Goal: Transaction & Acquisition: Purchase product/service

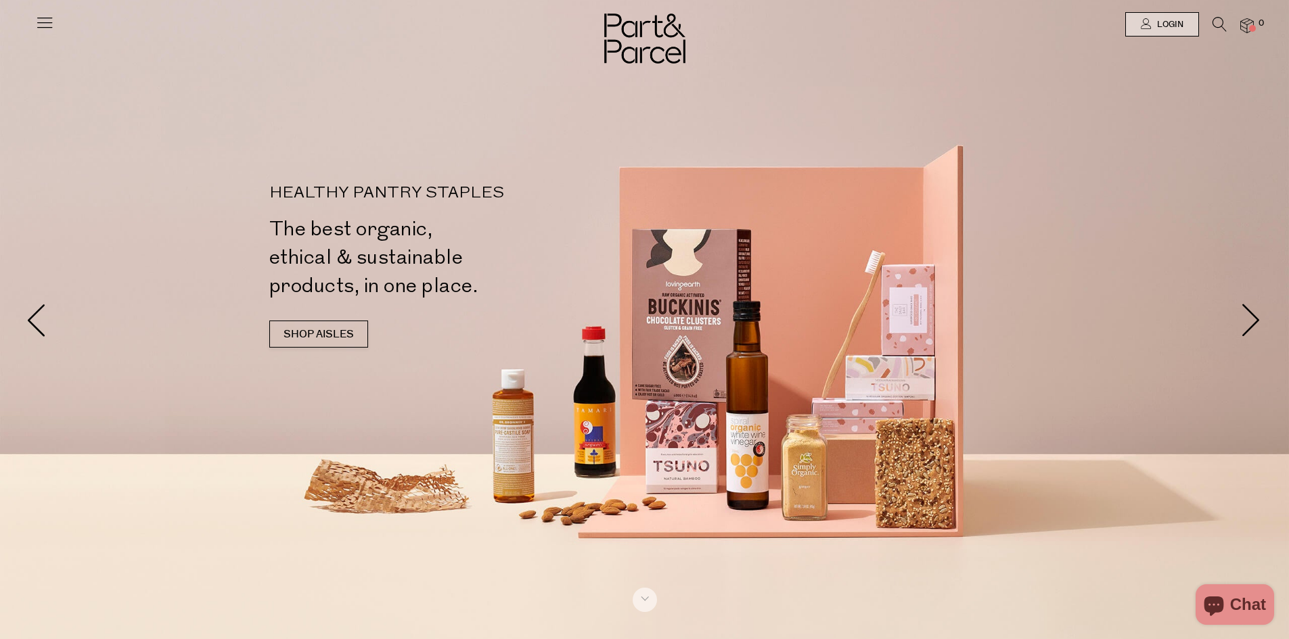
click at [43, 20] on icon at bounding box center [44, 22] width 19 height 19
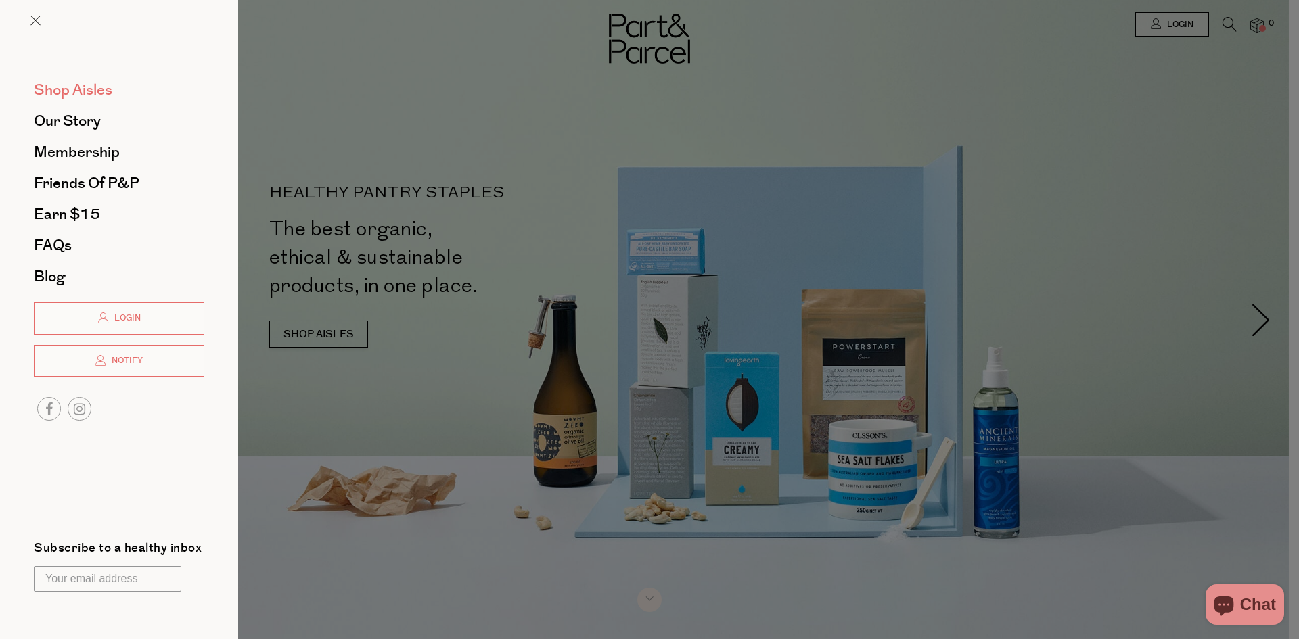
click at [66, 85] on span "Shop Aisles" at bounding box center [73, 90] width 78 height 22
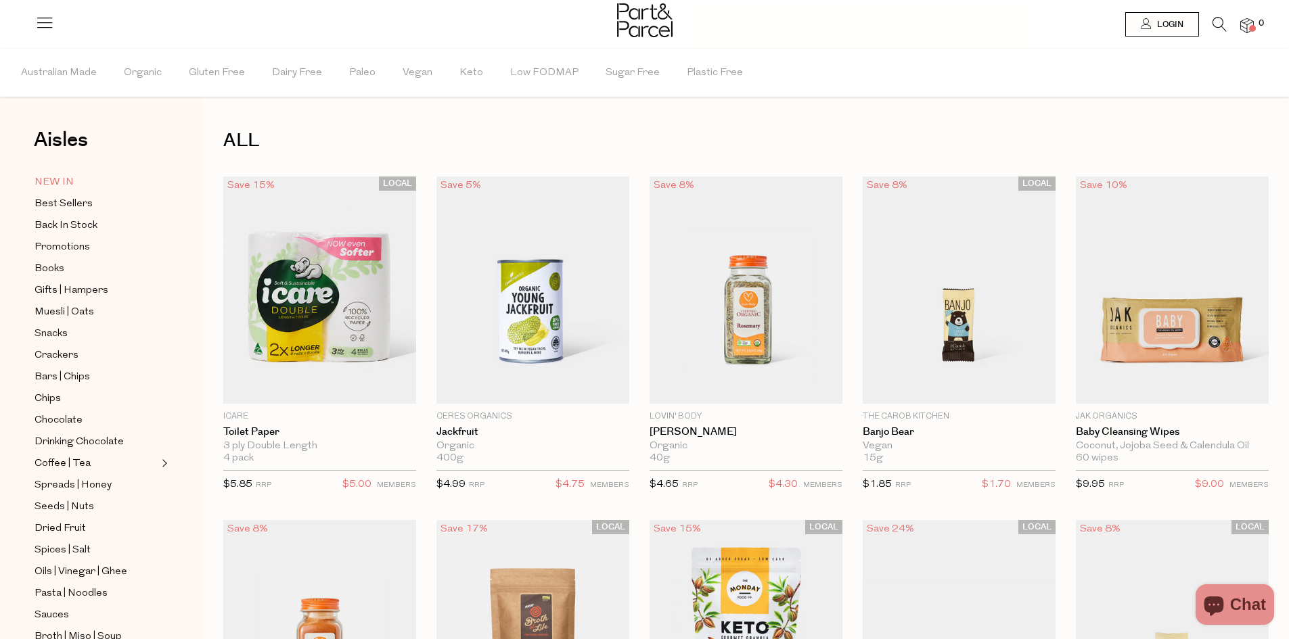
click at [58, 175] on span "NEW IN" at bounding box center [53, 183] width 39 height 16
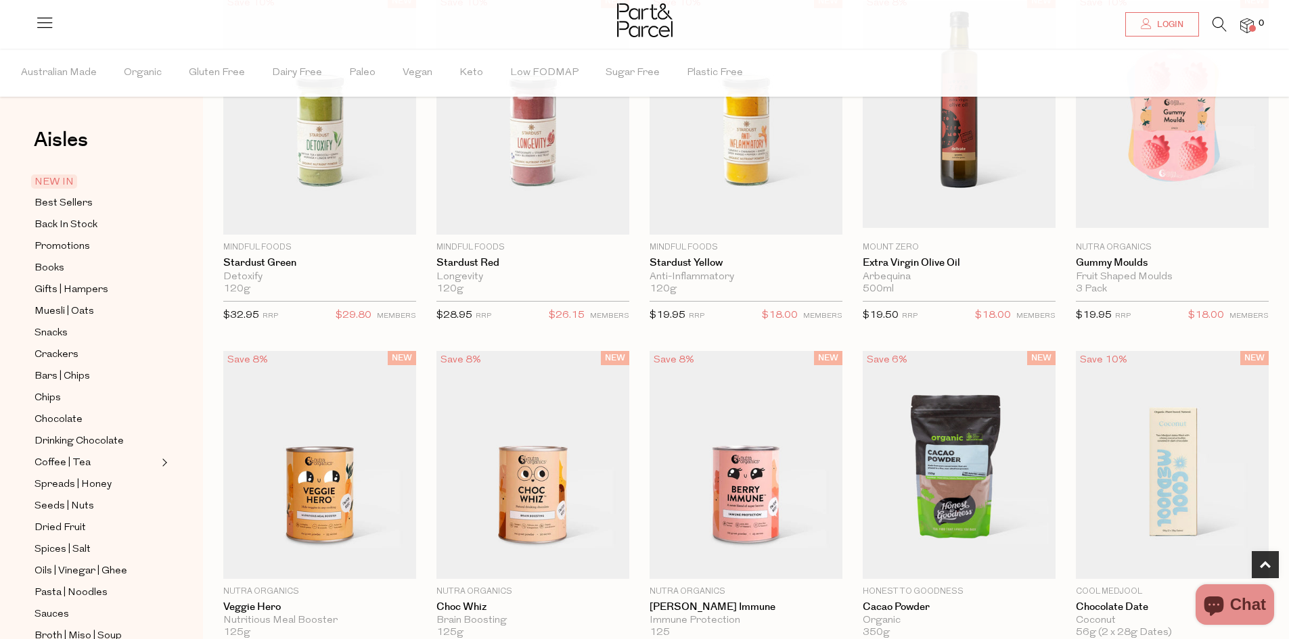
scroll to position [110, 0]
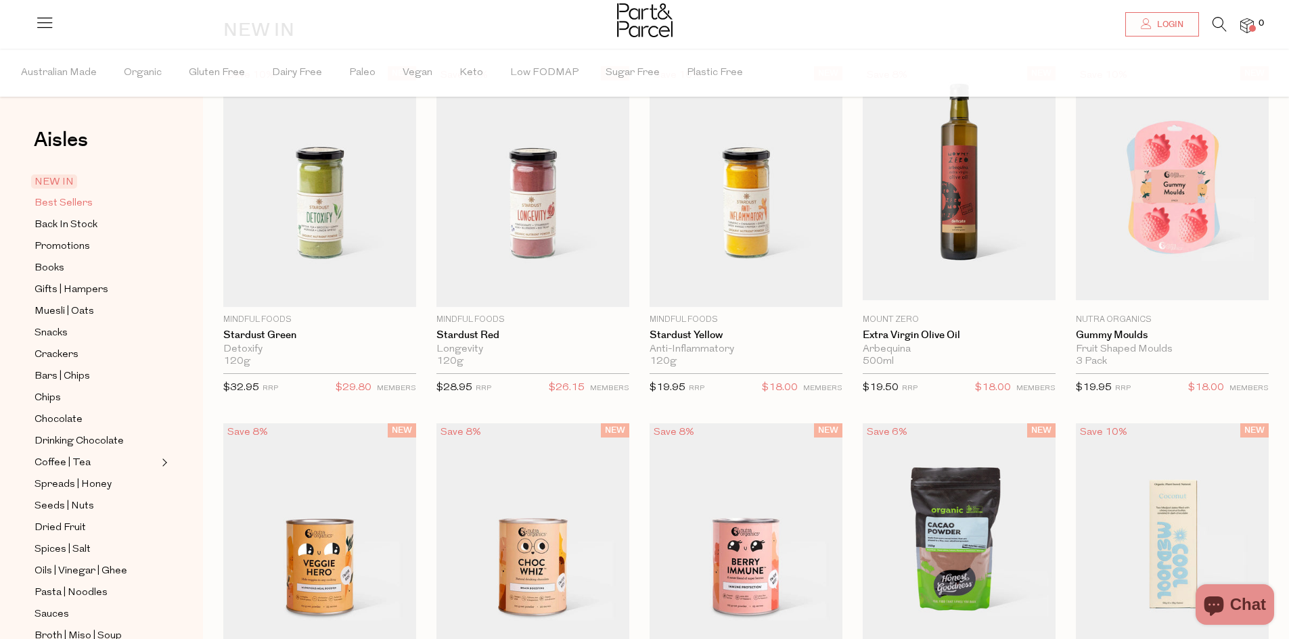
click at [63, 198] on span "Best Sellers" at bounding box center [63, 203] width 58 height 16
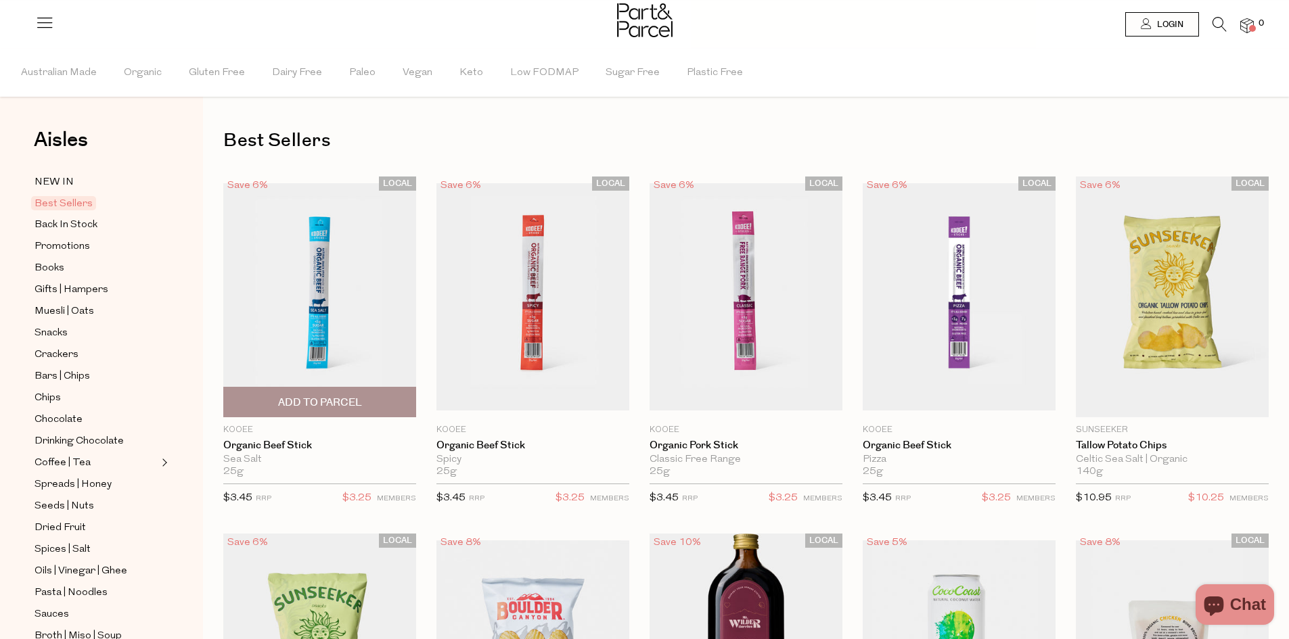
click at [336, 400] on span "Add To Parcel" at bounding box center [320, 403] width 84 height 14
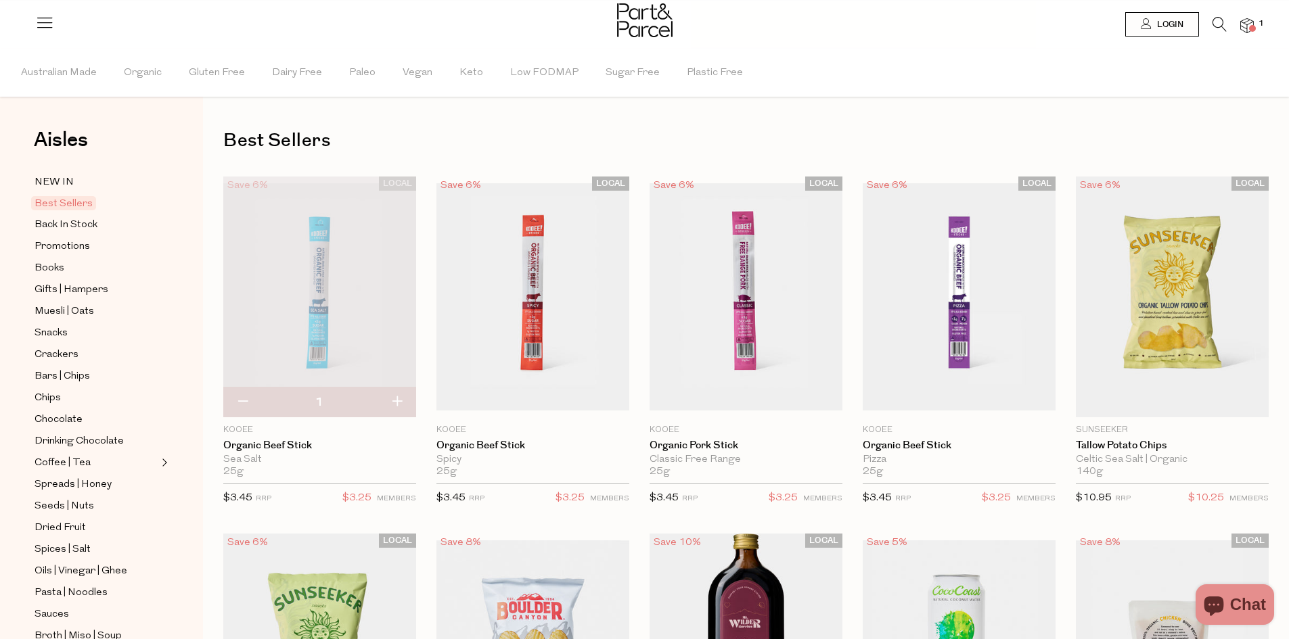
click at [392, 400] on button "button" at bounding box center [396, 403] width 39 height 30
type input "2"
click at [394, 400] on button "button" at bounding box center [396, 403] width 39 height 30
type input "3"
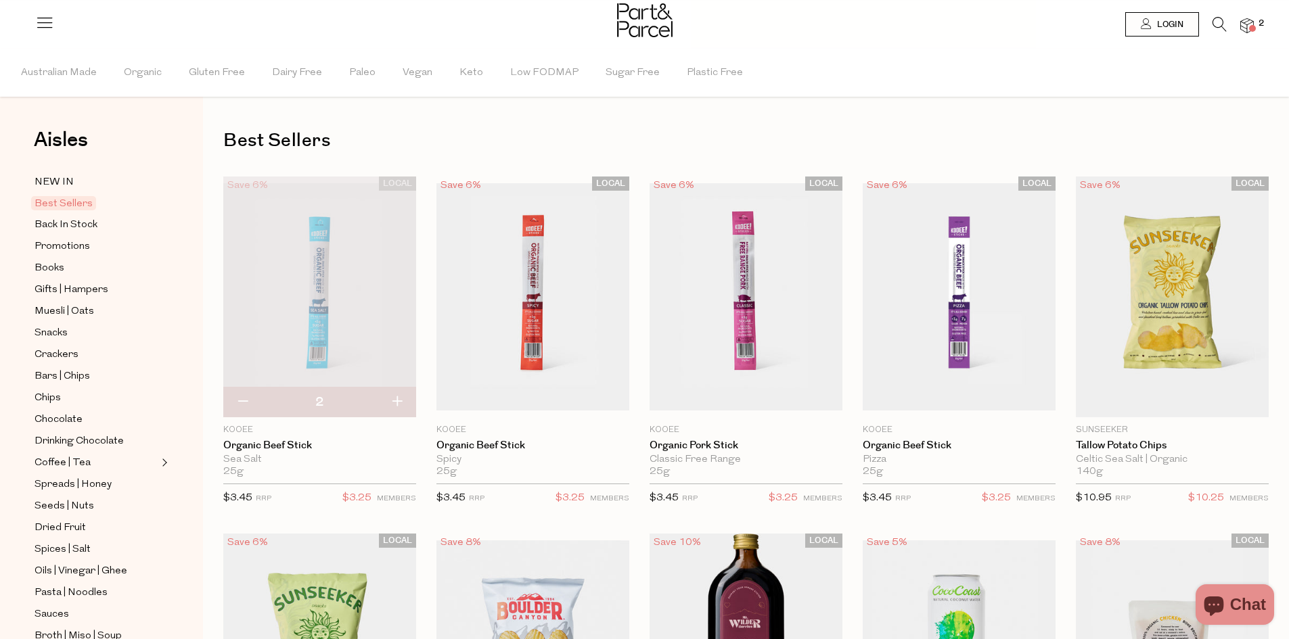
type input "3"
click at [402, 401] on button "button" at bounding box center [396, 403] width 39 height 30
type input "4"
click at [390, 400] on button "button" at bounding box center [396, 403] width 39 height 30
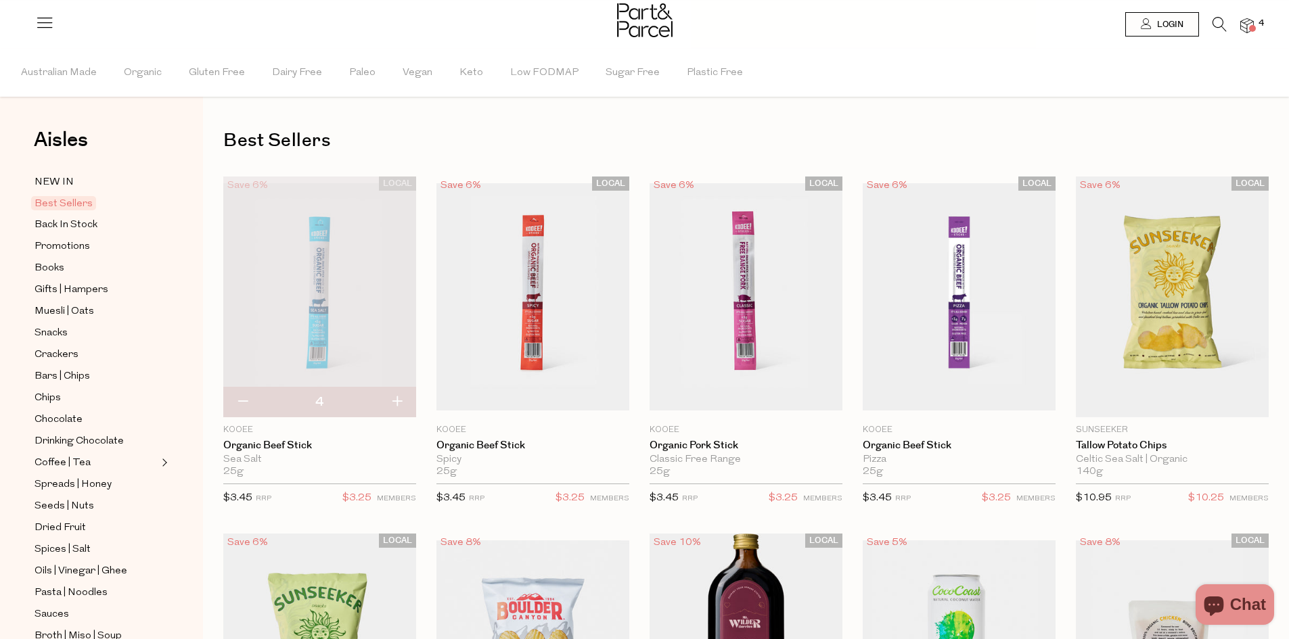
type input "5"
click at [397, 400] on button "button" at bounding box center [396, 403] width 39 height 30
type input "6"
click at [397, 400] on button "button" at bounding box center [396, 403] width 39 height 30
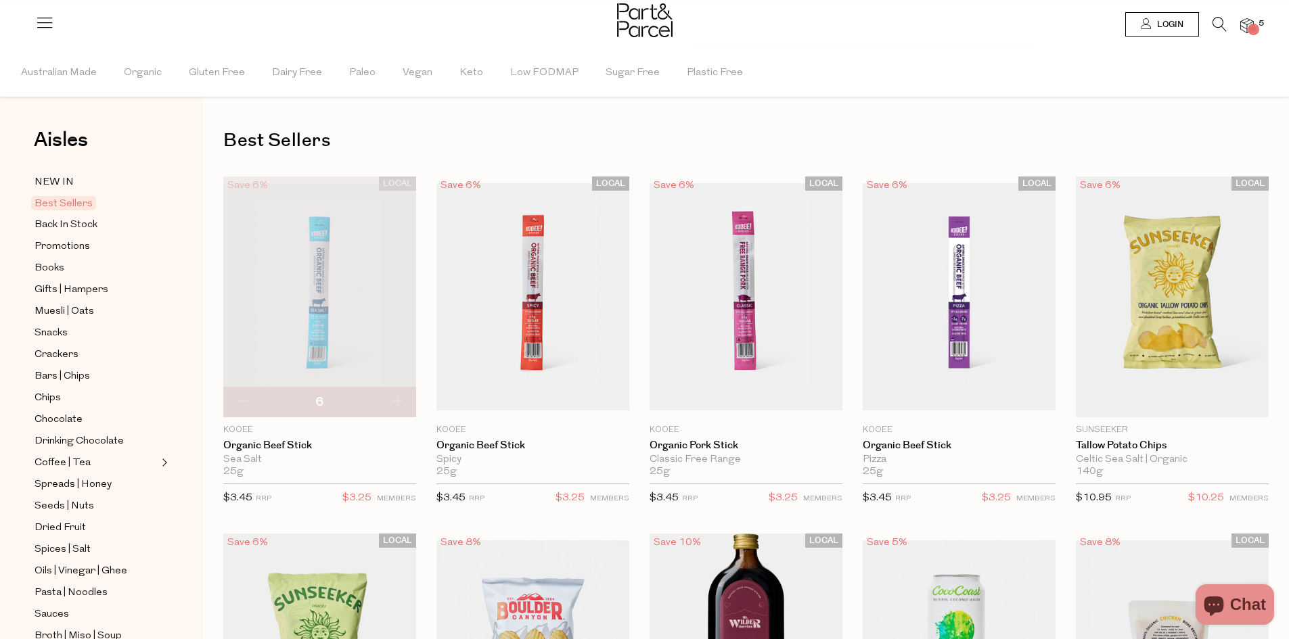
type input "7"
click at [397, 400] on button "button" at bounding box center [396, 403] width 39 height 30
type input "8"
click at [396, 398] on button "button" at bounding box center [396, 403] width 39 height 30
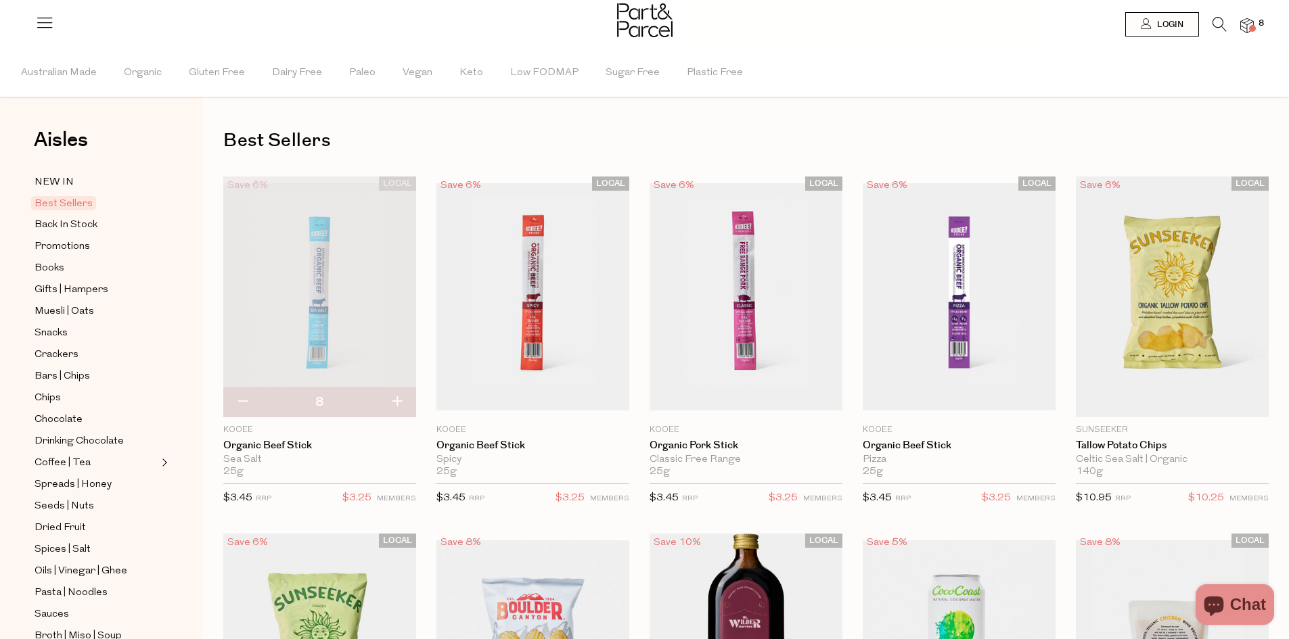
type input "9"
click at [397, 397] on button "button" at bounding box center [396, 403] width 39 height 30
type input "10"
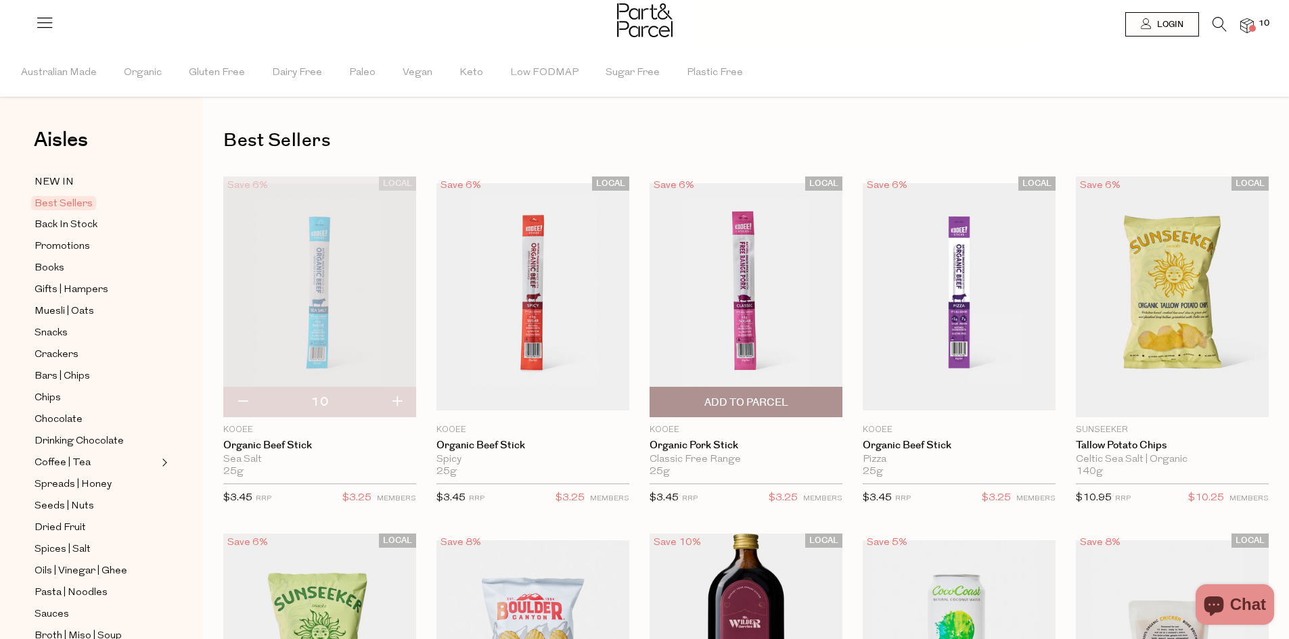
click at [743, 402] on span "Add To Parcel" at bounding box center [746, 403] width 84 height 14
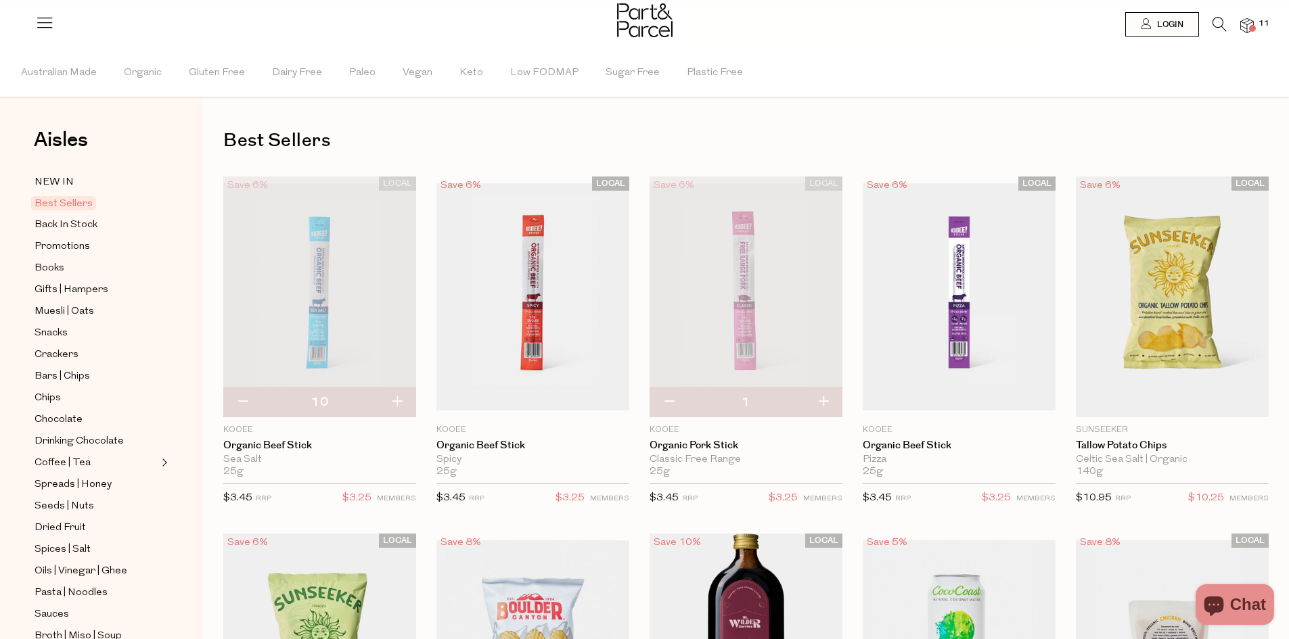
click at [817, 402] on button "button" at bounding box center [823, 403] width 39 height 30
type input "2"
click at [825, 401] on button "button" at bounding box center [823, 403] width 39 height 30
type input "3"
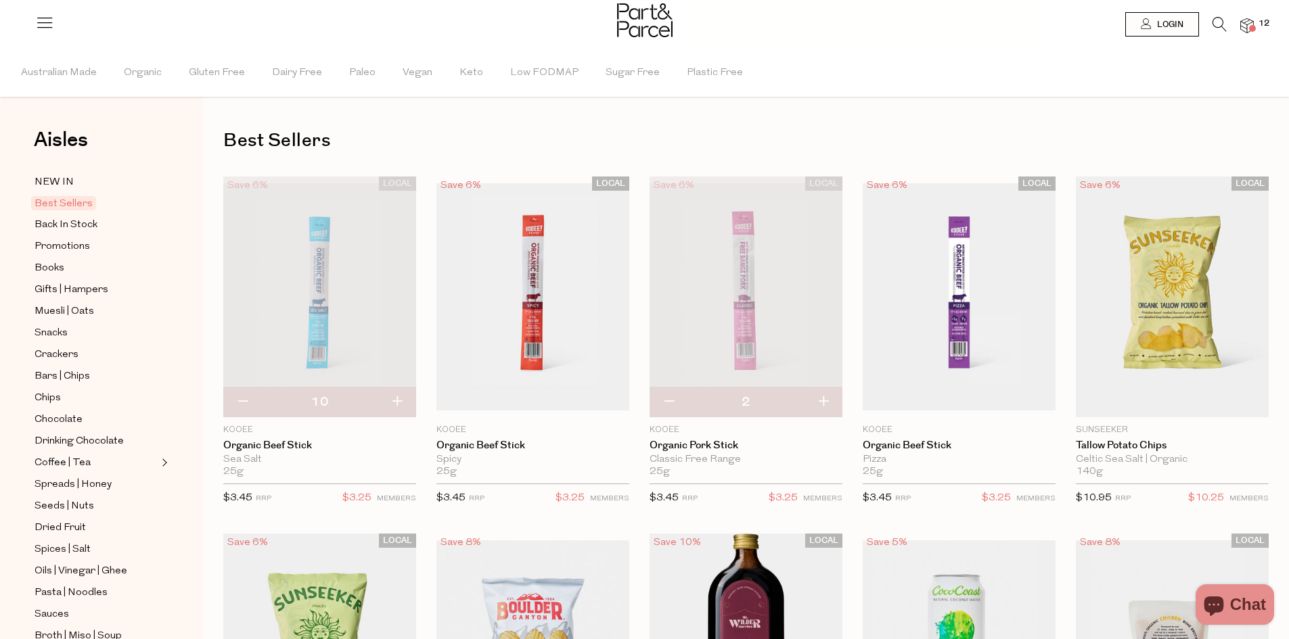
type input "3"
click at [825, 402] on button "button" at bounding box center [823, 403] width 39 height 30
type input "4"
click at [824, 400] on button "button" at bounding box center [823, 403] width 39 height 30
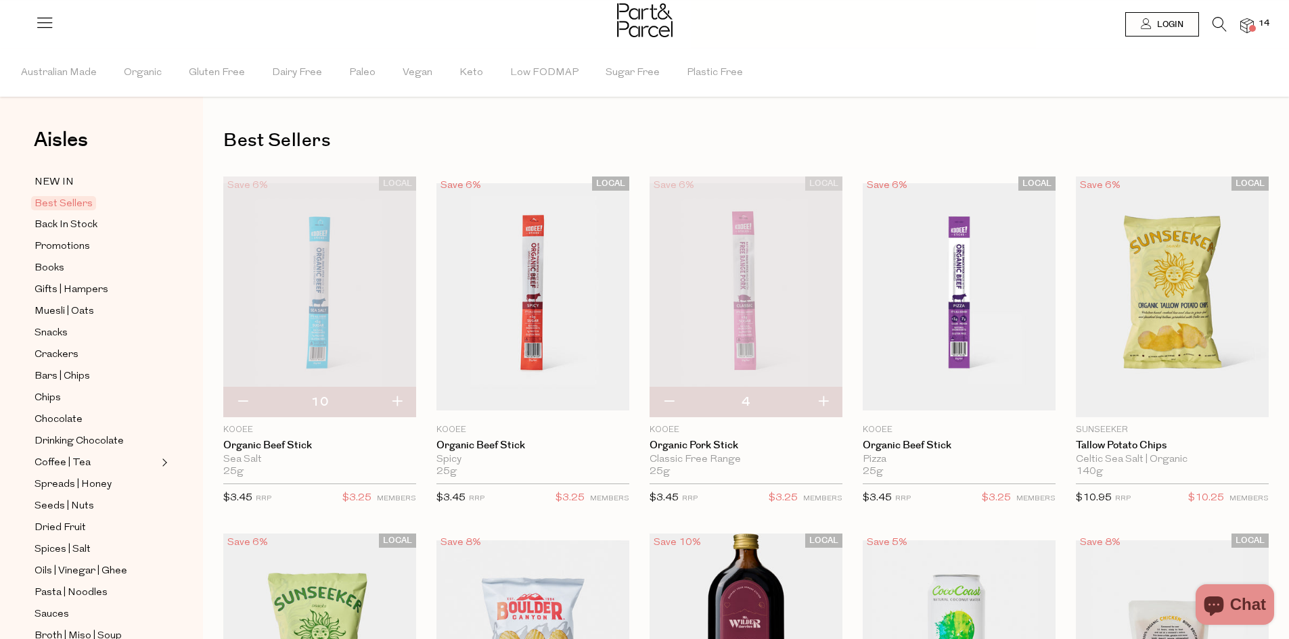
type input "5"
click at [823, 403] on button "button" at bounding box center [823, 403] width 39 height 30
type input "6"
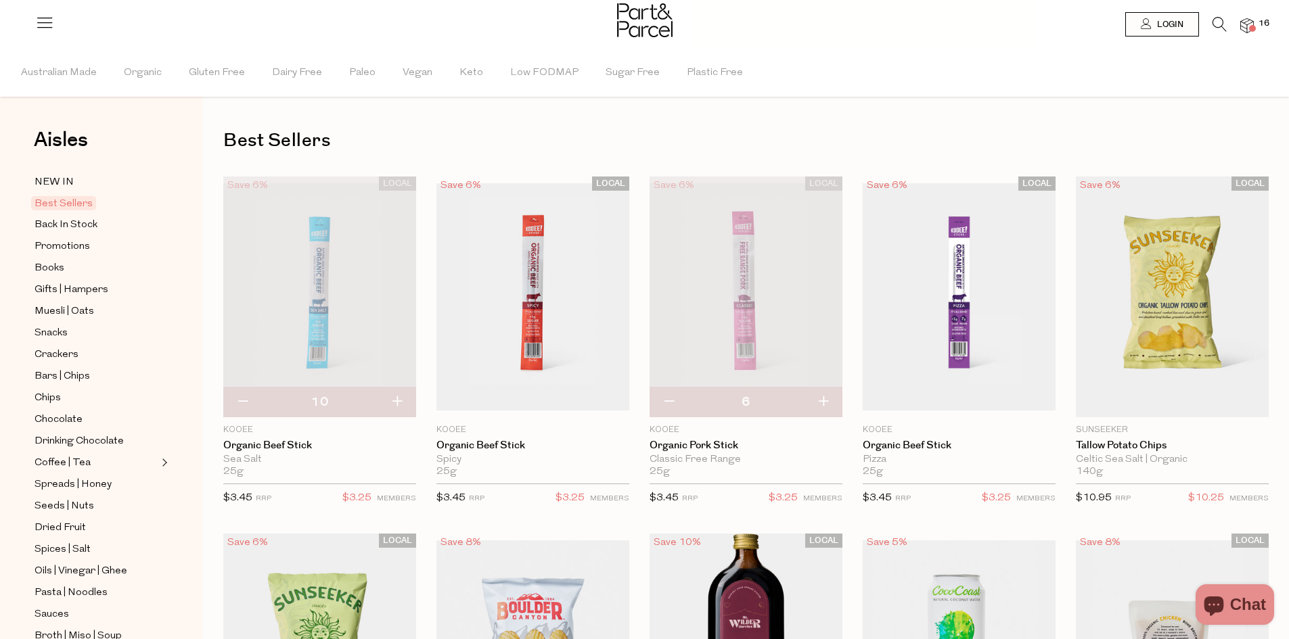
click at [823, 403] on button "button" at bounding box center [823, 403] width 39 height 30
type input "7"
click at [823, 403] on button "button" at bounding box center [823, 403] width 39 height 30
type input "8"
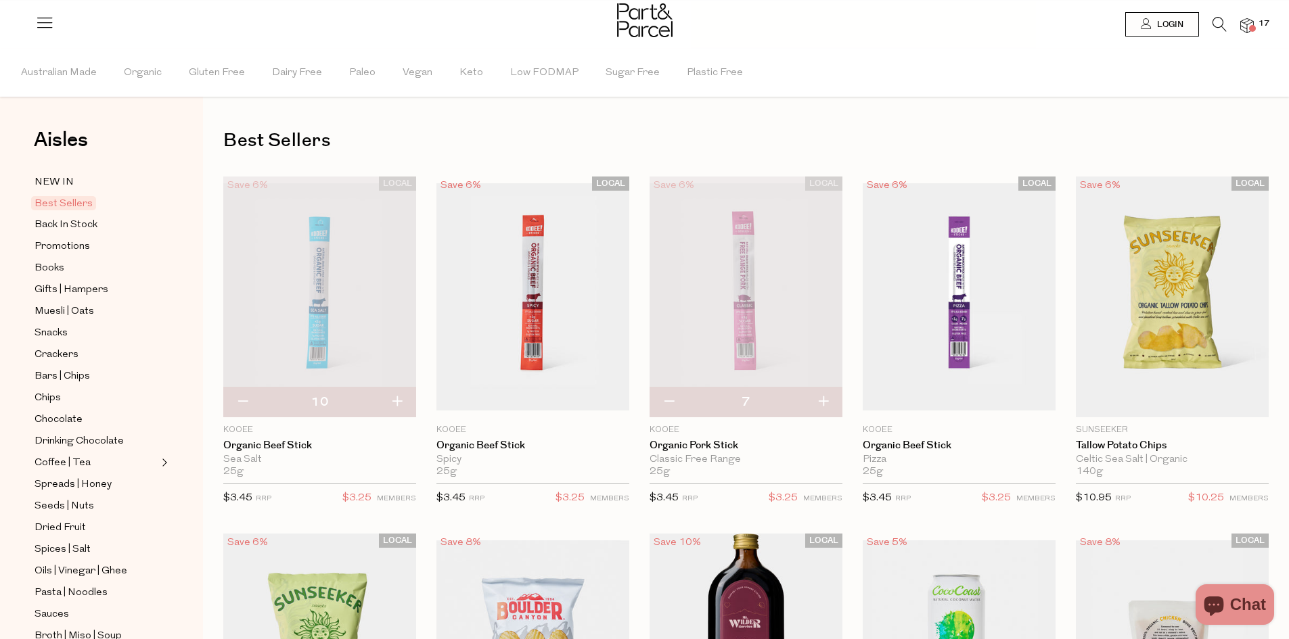
type input "8"
click at [823, 403] on button "button" at bounding box center [823, 403] width 39 height 30
type input "9"
click at [823, 403] on button "button" at bounding box center [823, 403] width 39 height 30
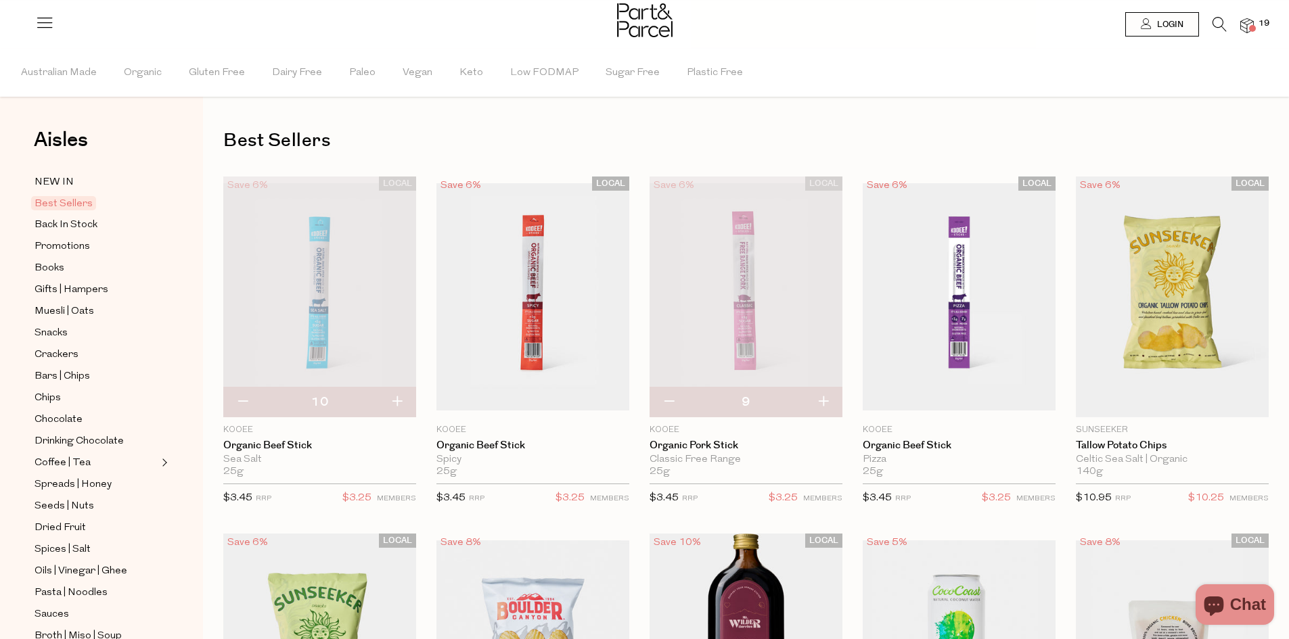
type input "10"
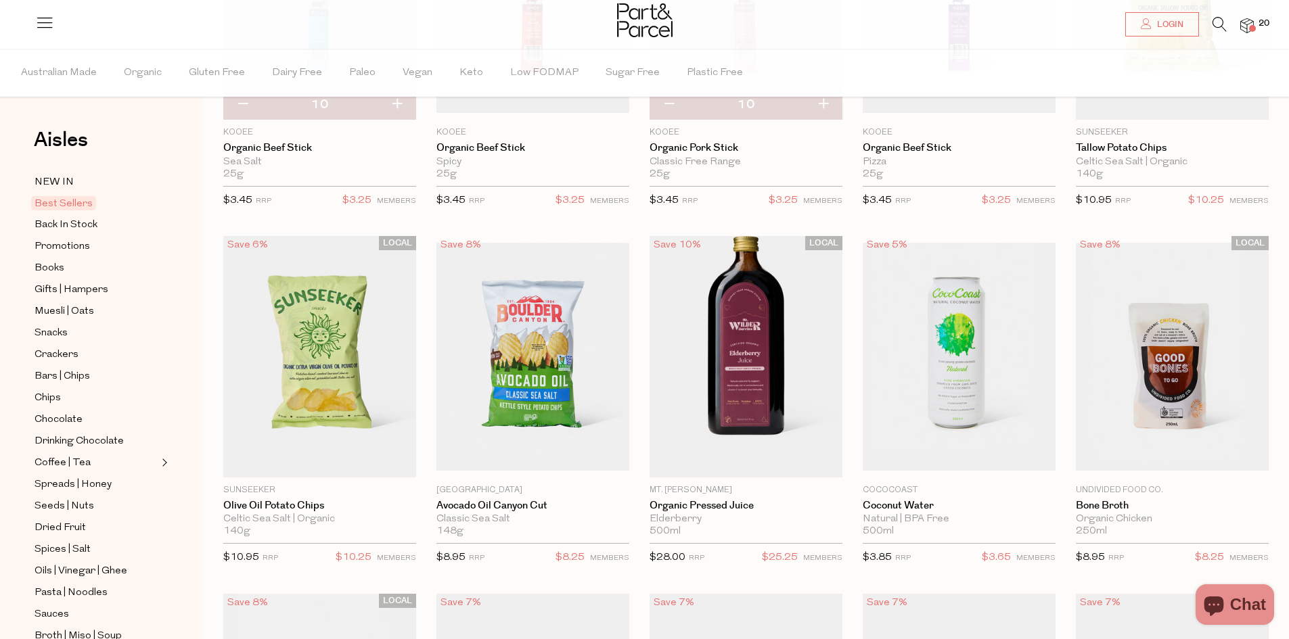
scroll to position [345, 0]
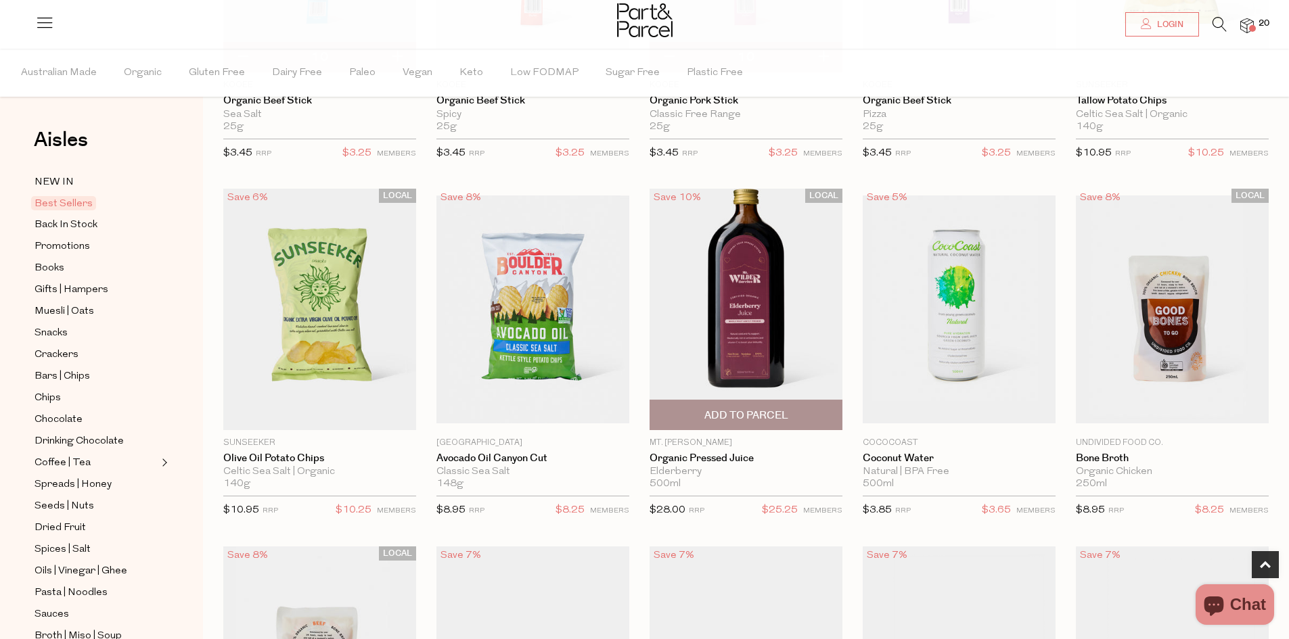
click at [729, 415] on span "Add To Parcel" at bounding box center [746, 416] width 84 height 14
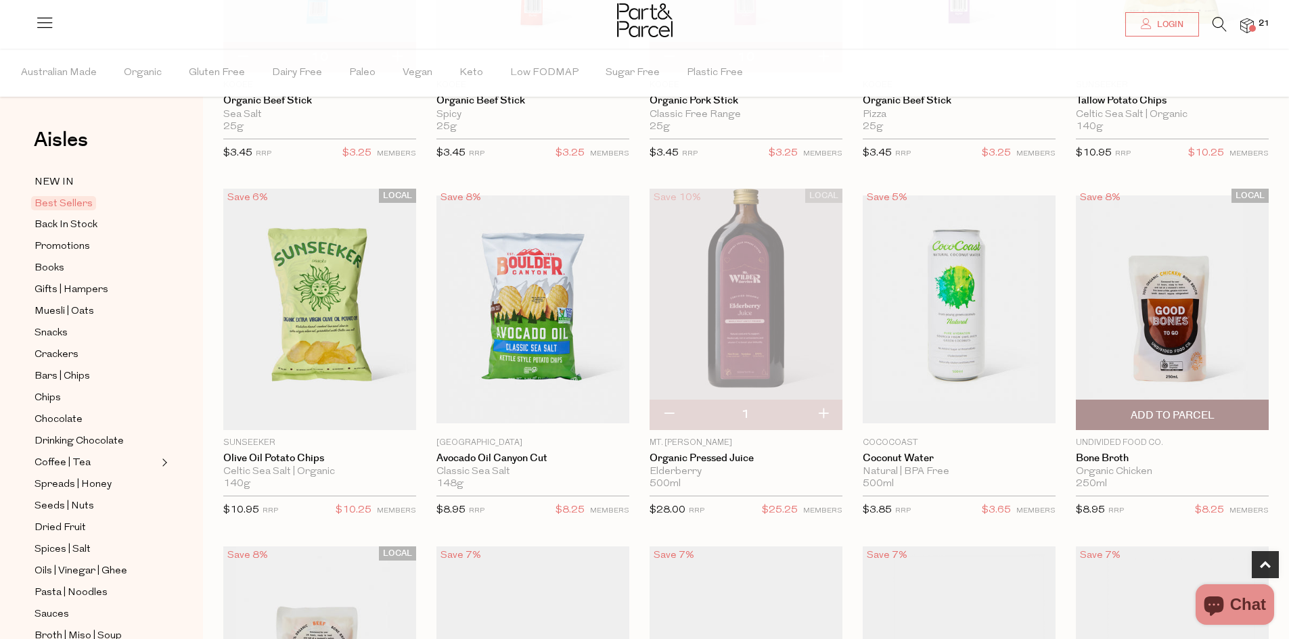
click at [1157, 413] on span "Add To Parcel" at bounding box center [1172, 416] width 84 height 14
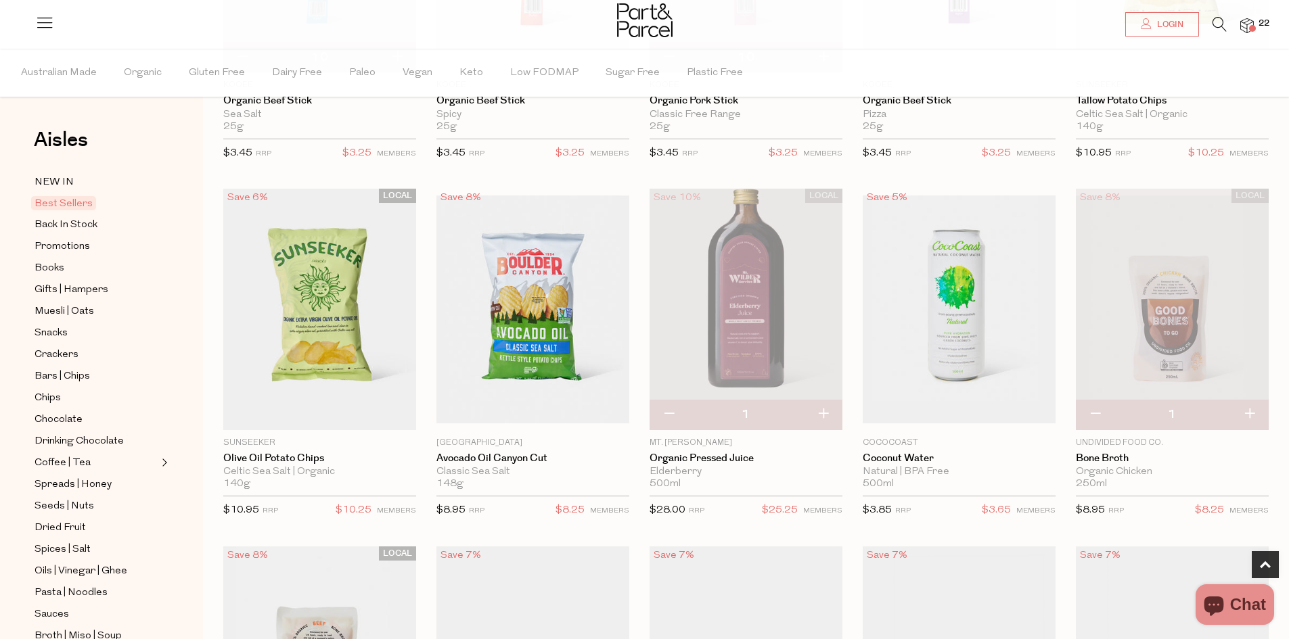
click at [1247, 409] on button "button" at bounding box center [1249, 415] width 39 height 30
type input "2"
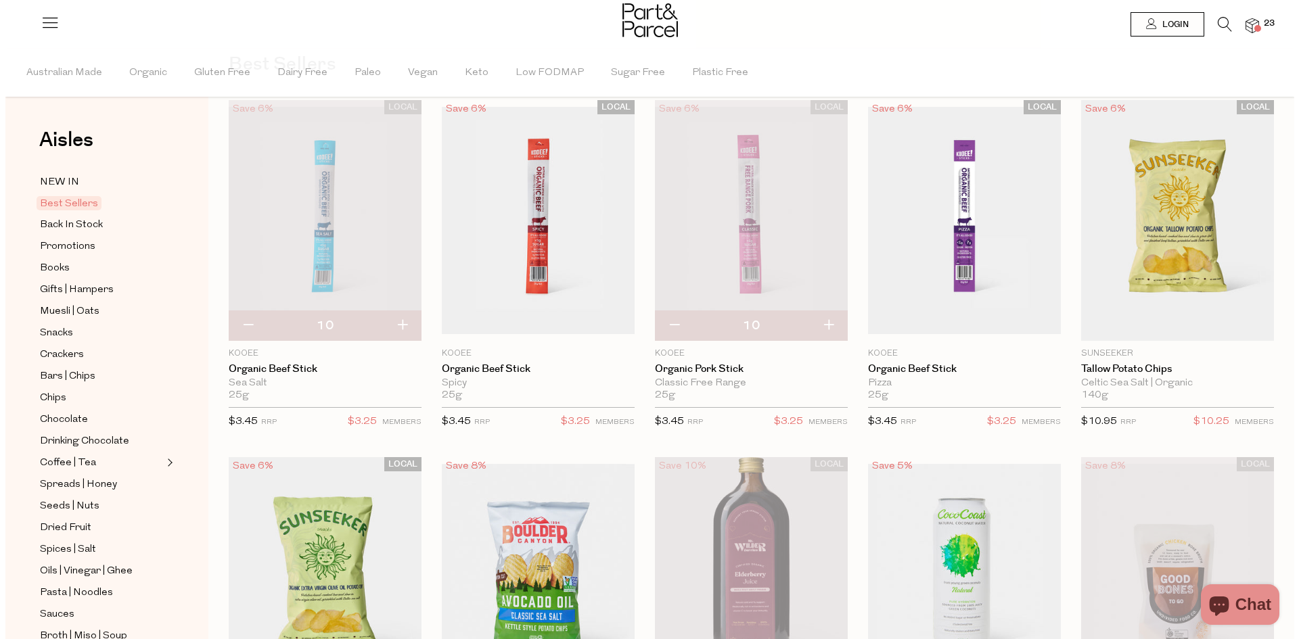
scroll to position [0, 0]
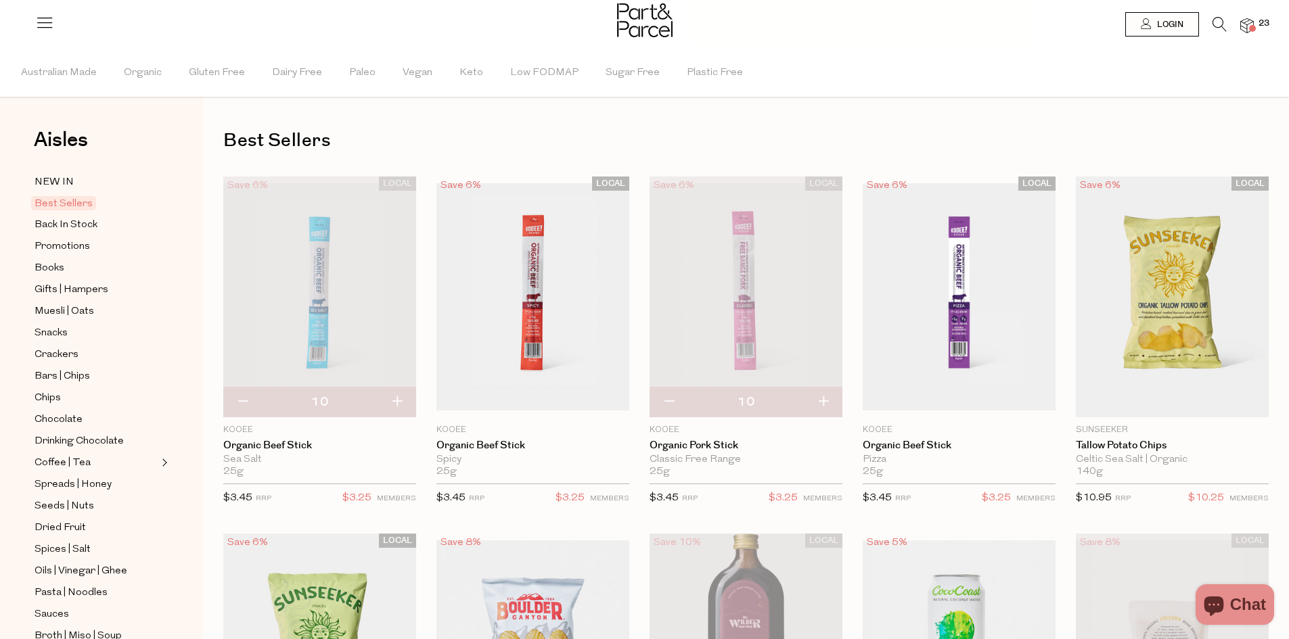
click at [1215, 24] on icon at bounding box center [1219, 24] width 14 height 15
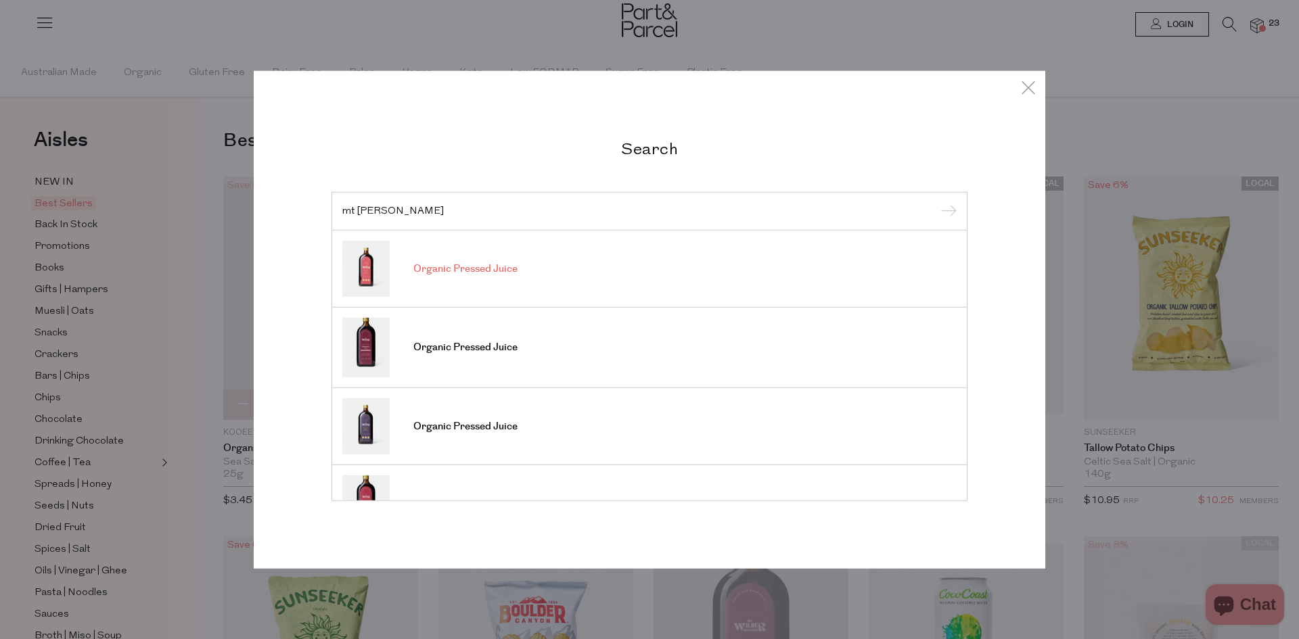
type input "mt wilder"
click at [440, 266] on span "Organic Pressed Juice" at bounding box center [465, 269] width 104 height 14
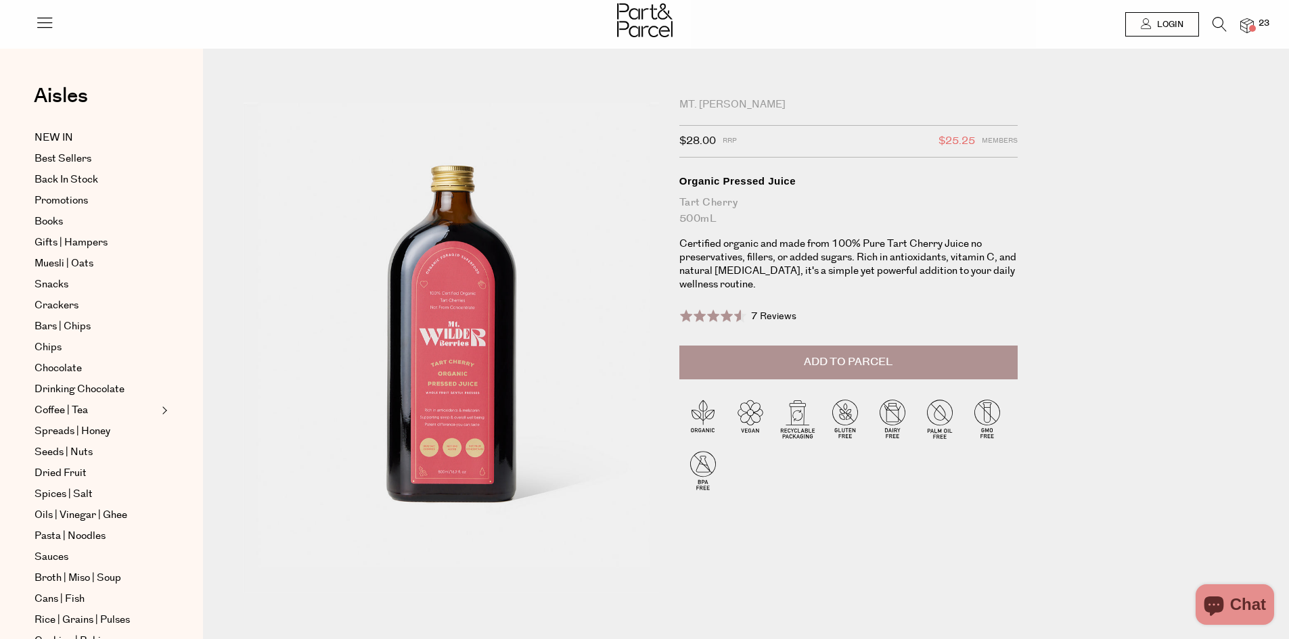
click at [816, 363] on span "Add to Parcel" at bounding box center [848, 362] width 89 height 16
